Goal: Task Accomplishment & Management: Use online tool/utility

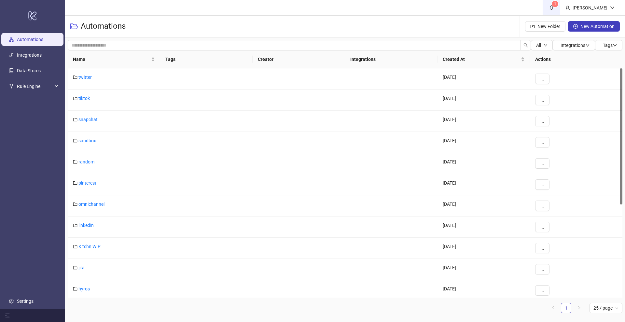
click at [555, 7] on span "1" at bounding box center [551, 7] width 7 height 7
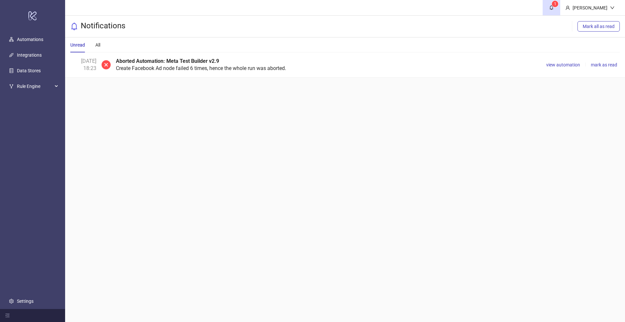
click at [557, 60] on div "view automation mark as read" at bounding box center [582, 65] width 76 height 14
click at [558, 63] on span "view automation" at bounding box center [563, 64] width 34 height 5
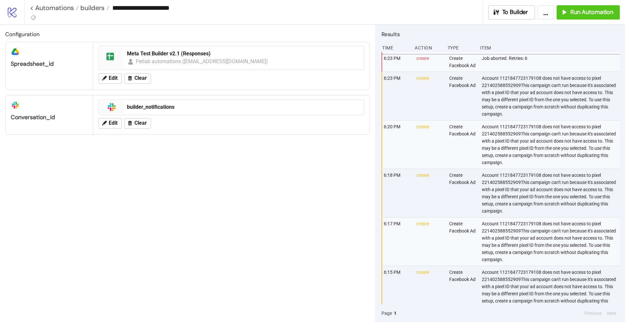
click at [529, 133] on div "Account 1121847723179108 does not have access to pixel 221402588552909This camp…" at bounding box center [551, 144] width 140 height 48
click at [511, 17] on button "To Builder" at bounding box center [511, 12] width 47 height 14
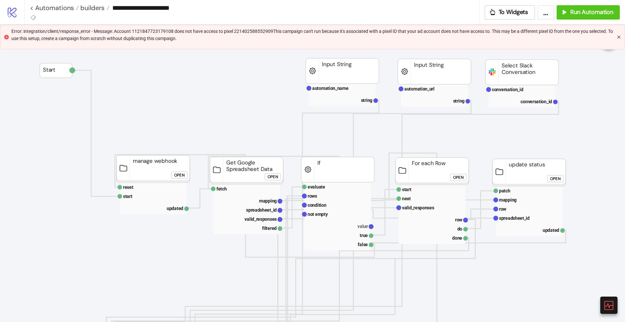
click at [619, 38] on icon "close" at bounding box center [619, 37] width 4 height 4
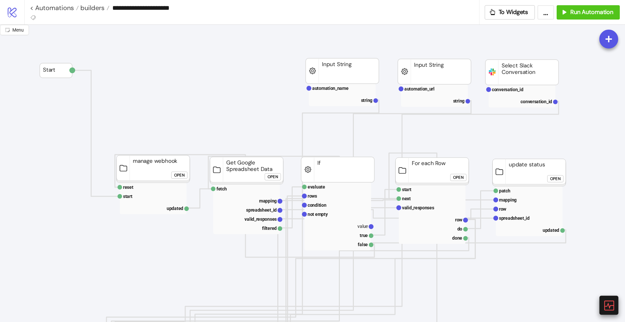
click at [613, 304] on icon at bounding box center [608, 305] width 11 height 11
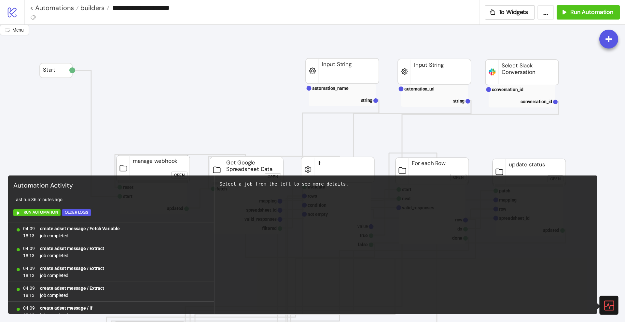
scroll to position [425, 0]
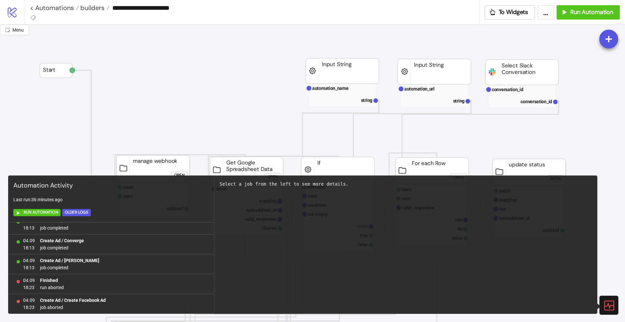
click at [611, 303] on icon at bounding box center [608, 305] width 11 height 11
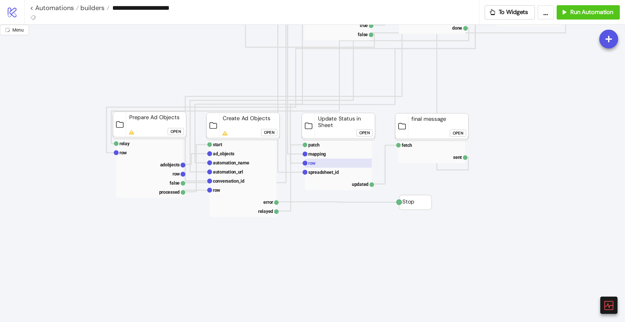
scroll to position [204, 0]
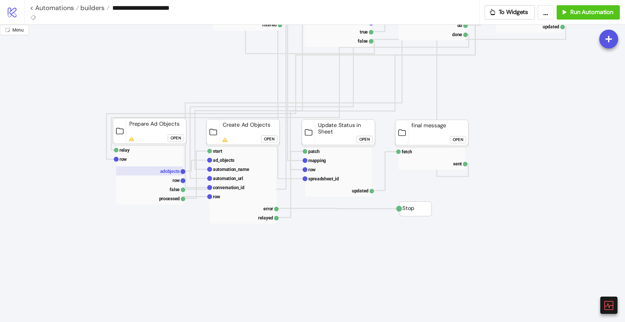
click at [167, 169] on text "adobjects" at bounding box center [170, 171] width 20 height 5
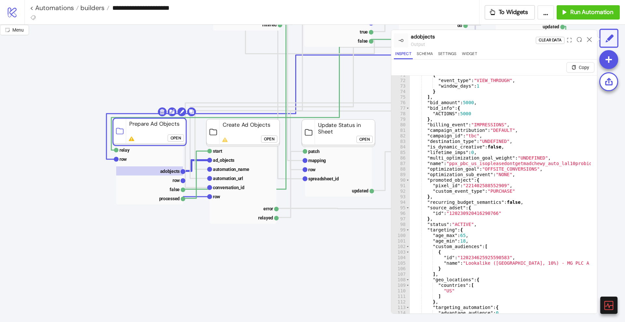
scroll to position [391, 0]
click at [589, 37] on icon at bounding box center [589, 39] width 5 height 5
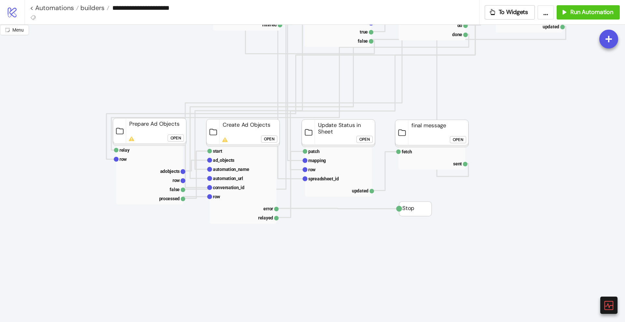
click at [172, 140] on div "Open" at bounding box center [176, 137] width 10 height 7
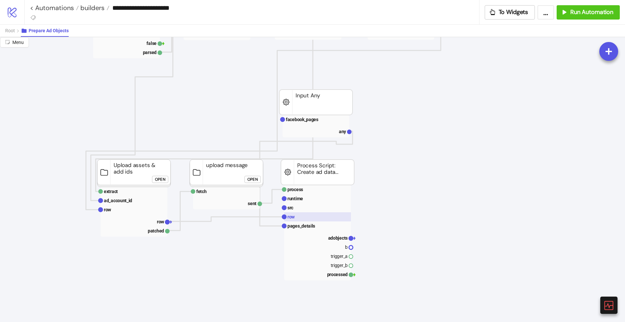
click at [299, 214] on rect at bounding box center [317, 216] width 67 height 9
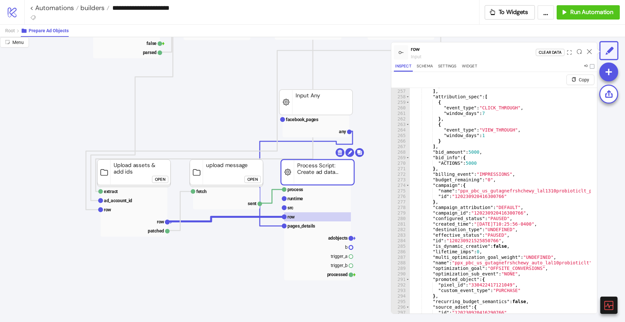
scroll to position [1465, 0]
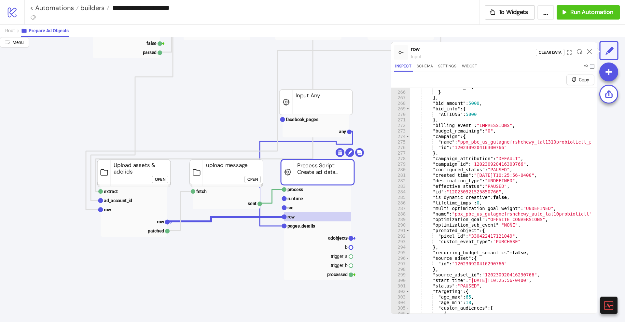
type textarea "**********"
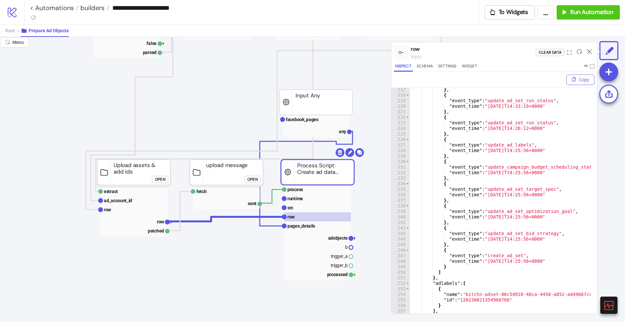
scroll to position [1197, 0]
click at [589, 51] on icon at bounding box center [589, 51] width 5 height 5
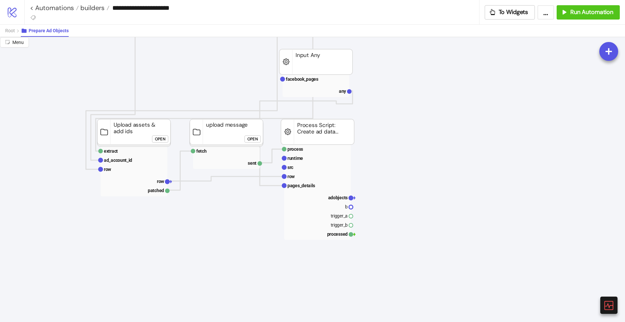
scroll to position [244, 0]
click at [300, 173] on rect at bounding box center [317, 176] width 67 height 9
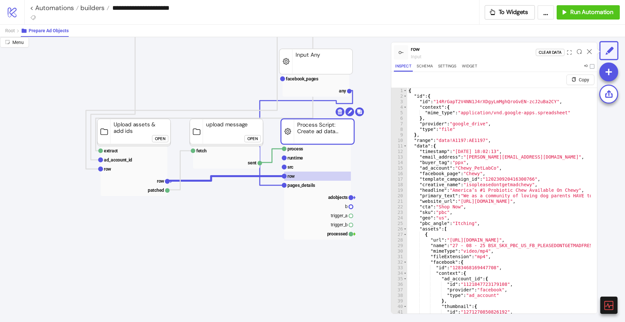
type textarea "**********"
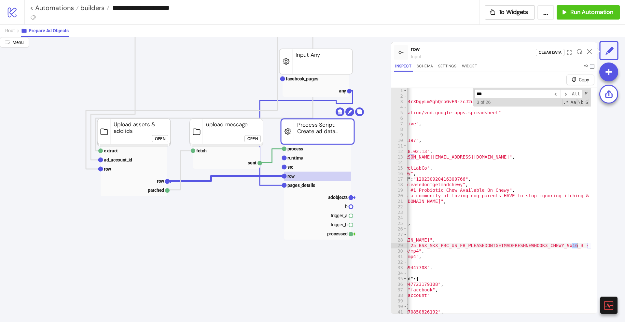
scroll to position [0, 24]
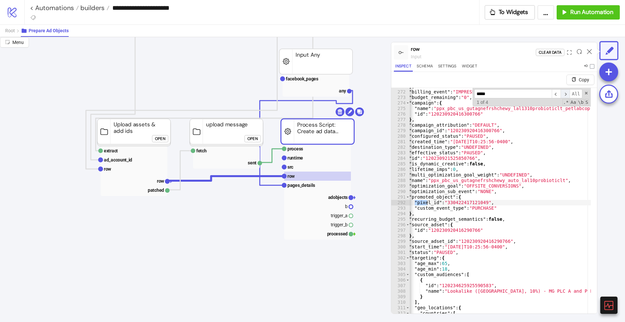
type input "*****"
click at [561, 94] on span "​" at bounding box center [565, 93] width 9 height 9
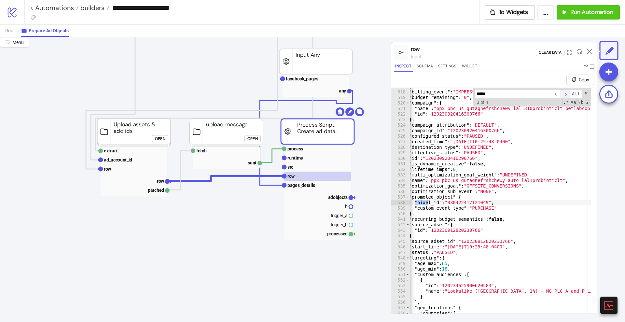
click at [561, 94] on span "​" at bounding box center [565, 93] width 9 height 9
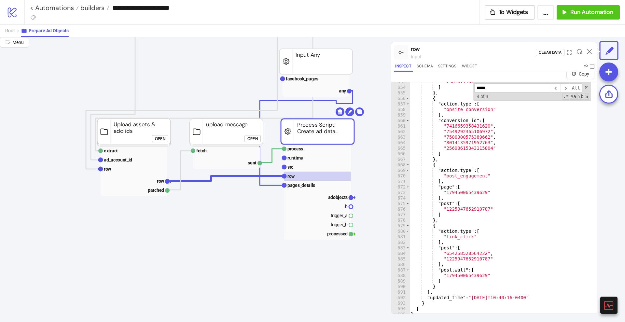
scroll to position [16, 0]
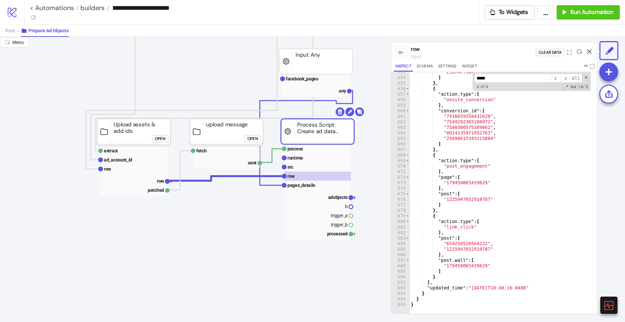
click at [589, 53] on icon at bounding box center [589, 51] width 5 height 5
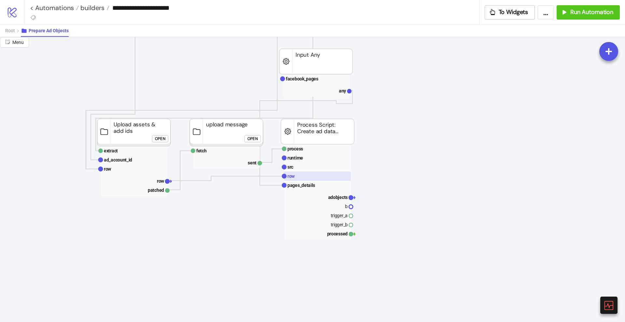
click at [312, 179] on rect at bounding box center [317, 176] width 67 height 9
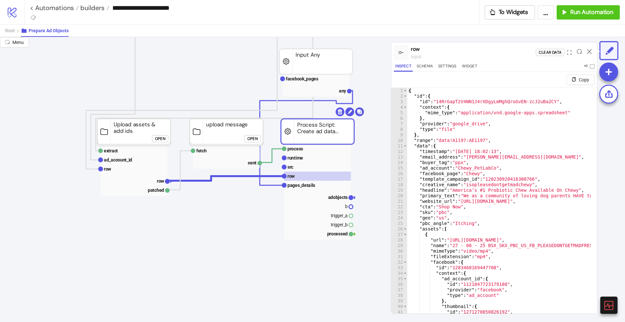
type textarea "* *"
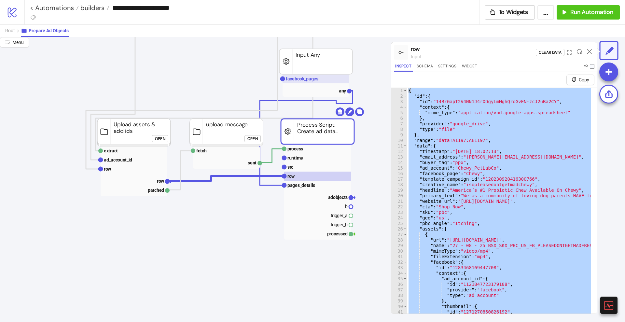
click at [295, 81] on text "facebook_pages" at bounding box center [302, 78] width 33 height 5
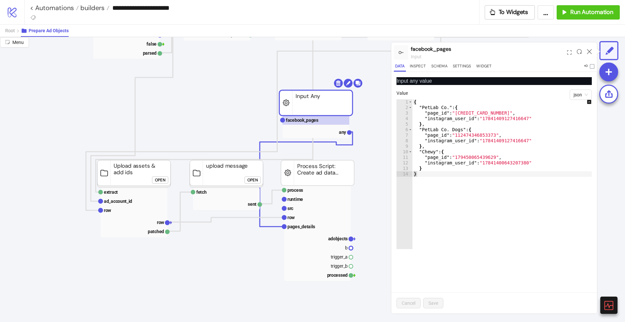
scroll to position [204, 0]
click at [160, 181] on div "Open" at bounding box center [160, 179] width 10 height 7
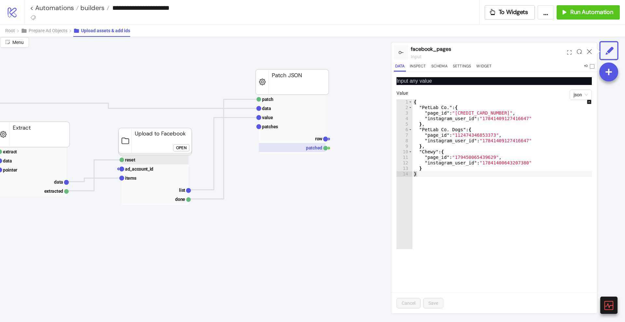
scroll to position [81, 163]
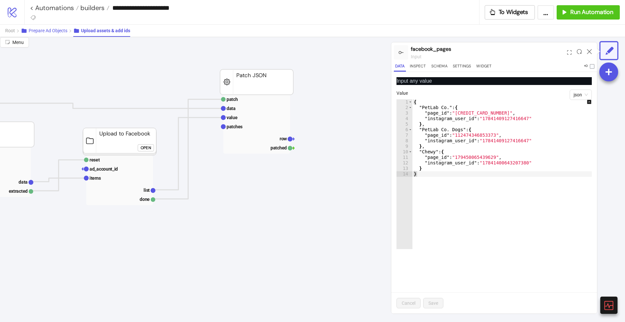
click at [41, 32] on span "Prepare Ad Objects" at bounding box center [48, 30] width 39 height 5
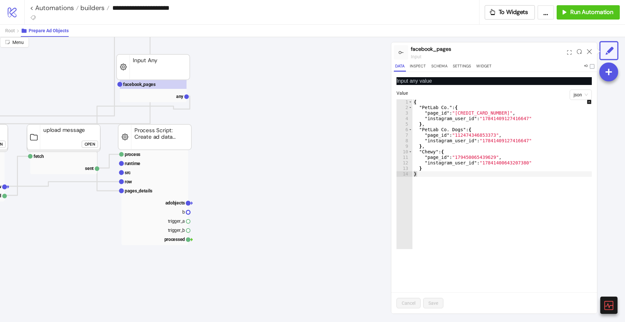
scroll to position [244, 163]
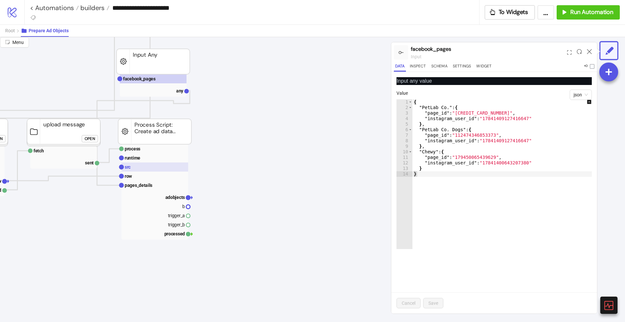
click at [140, 170] on rect at bounding box center [154, 166] width 67 height 9
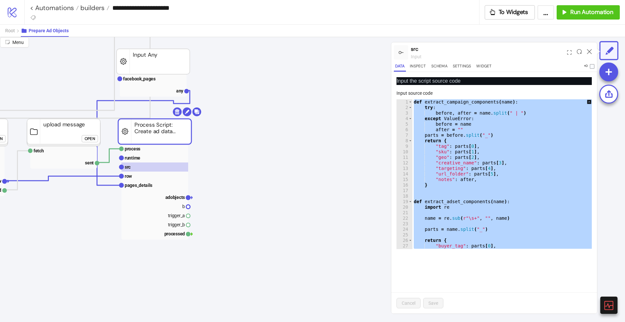
paste textarea "Cursor at row 671"
type textarea "**********"
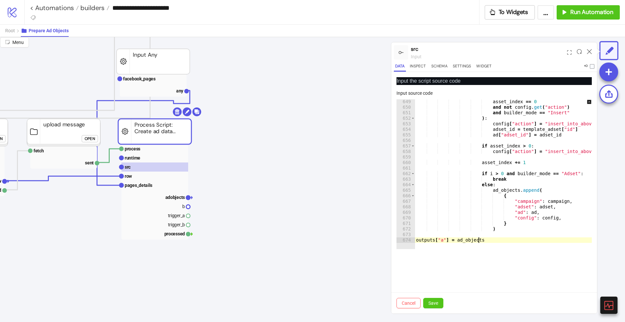
scroll to position [3587, 0]
click at [439, 304] on button "Save" at bounding box center [433, 303] width 20 height 10
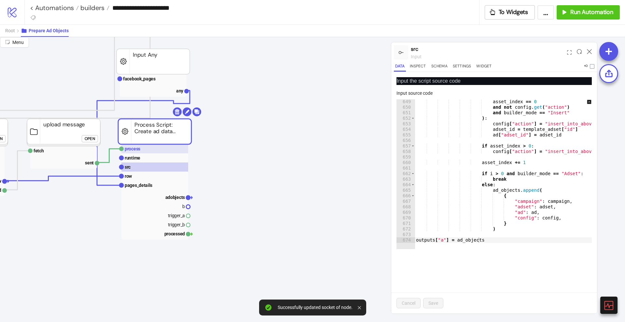
click at [150, 151] on rect at bounding box center [154, 148] width 67 height 9
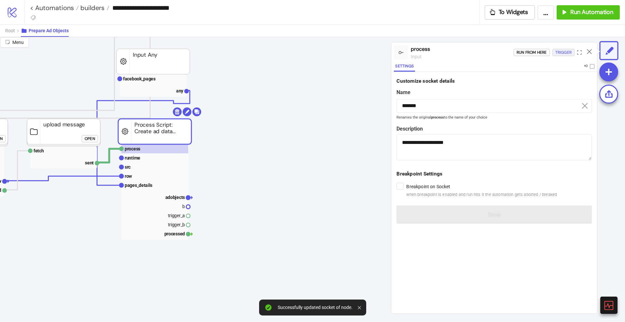
click at [565, 53] on div "Trigger" at bounding box center [563, 52] width 16 height 7
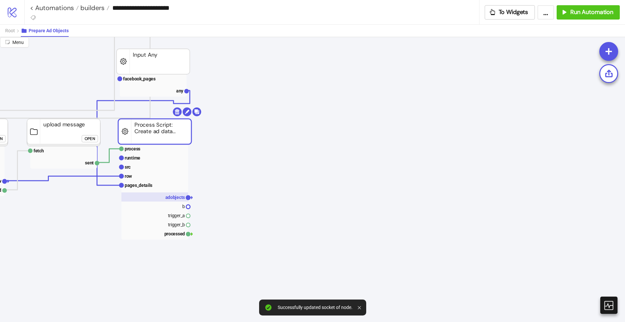
click at [170, 195] on text "adobjects" at bounding box center [175, 197] width 20 height 5
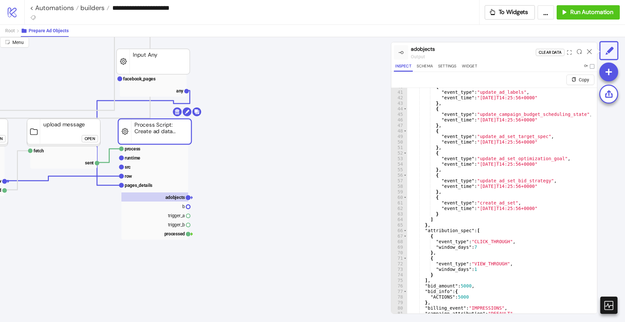
scroll to position [195, 0]
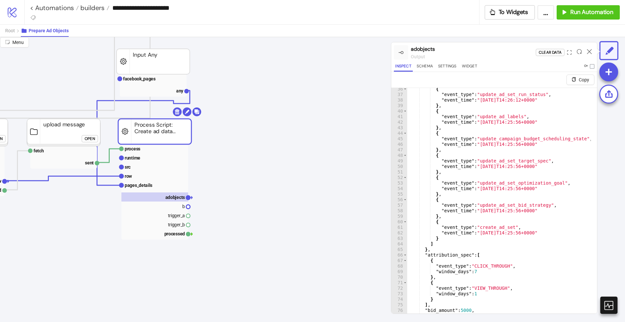
type textarea "**"
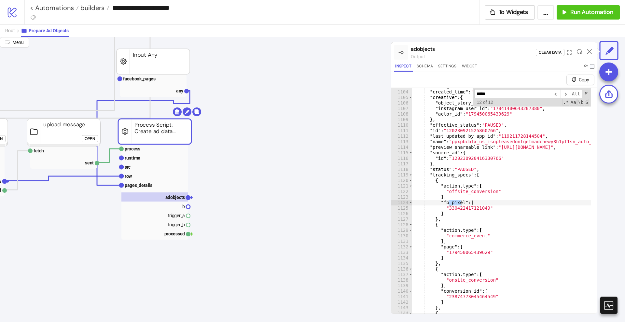
scroll to position [381, 0]
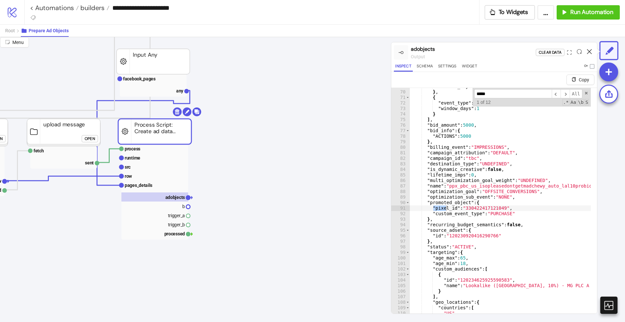
type input "*****"
click at [589, 53] on icon at bounding box center [589, 51] width 5 height 5
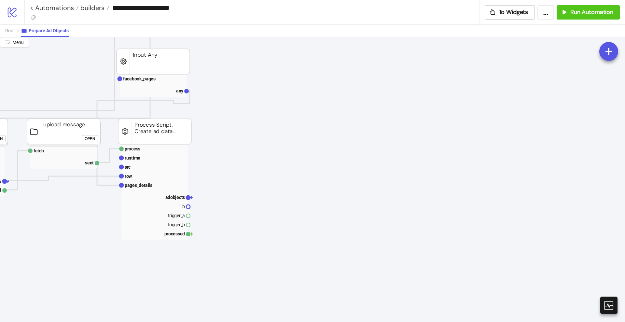
click at [575, 11] on span "Run Automation" at bounding box center [591, 11] width 43 height 7
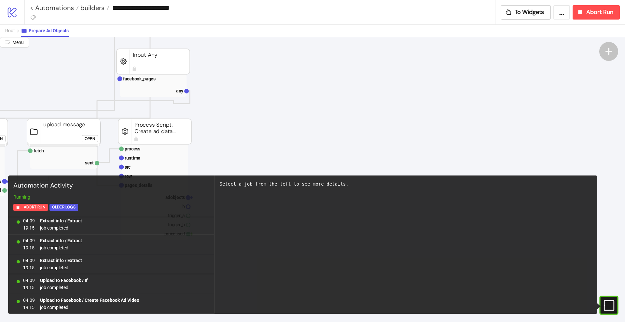
scroll to position [6644, 0]
click at [54, 10] on link "< Automations" at bounding box center [54, 8] width 49 height 7
